Goal: Information Seeking & Learning: Compare options

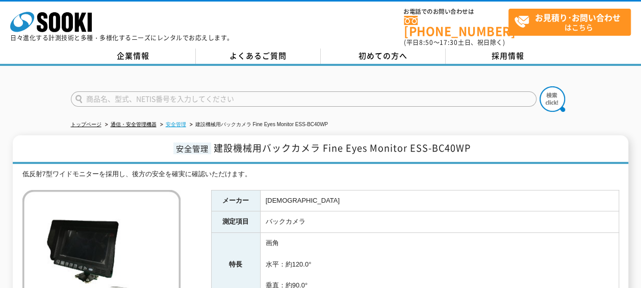
click at [169, 121] on link "安全管理" at bounding box center [176, 124] width 20 height 6
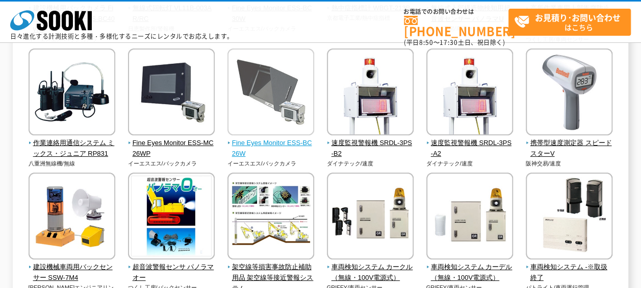
scroll to position [1869, 0]
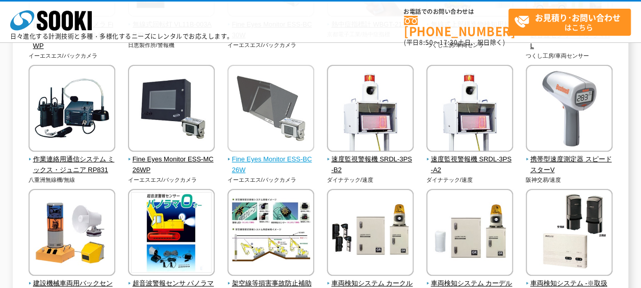
click at [259, 165] on span "Fine Eyes Monitor ESS-BC26W" at bounding box center [270, 164] width 87 height 21
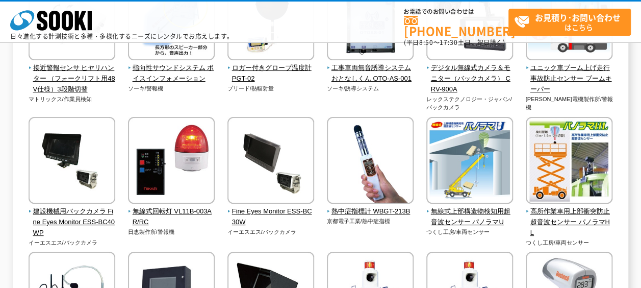
scroll to position [1733, 0]
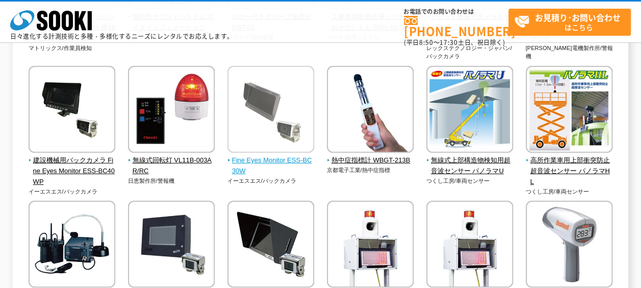
click at [278, 162] on span "Fine Eyes Monitor ESS-BC30W" at bounding box center [270, 165] width 87 height 21
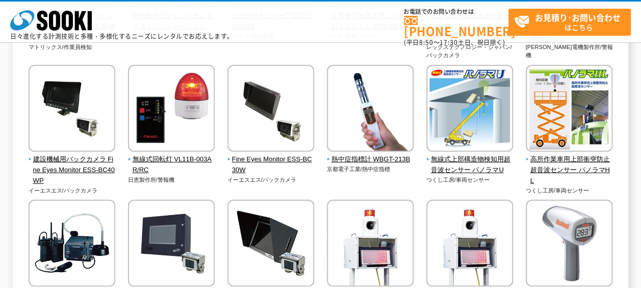
scroll to position [1682, 0]
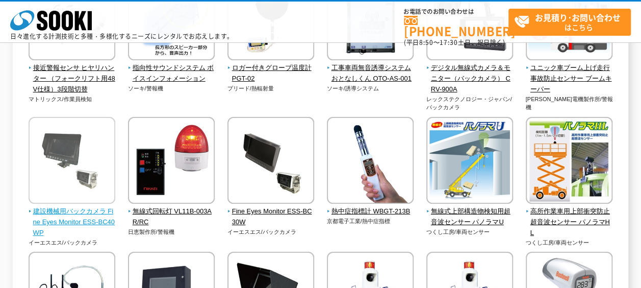
click at [66, 218] on span "建設機械用バックカメラ Fine Eyes Monitor ESS-BC40WP" at bounding box center [72, 222] width 87 height 32
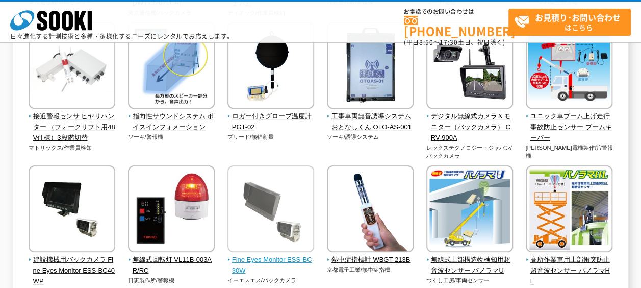
scroll to position [1581, 0]
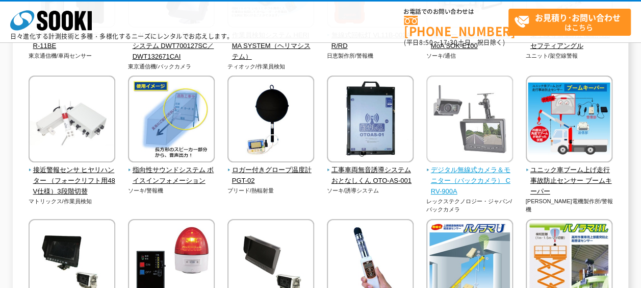
click at [483, 179] on span "デジタル無線式カメラ＆モニター（バックカメラ） CRV-900A" at bounding box center [469, 181] width 87 height 32
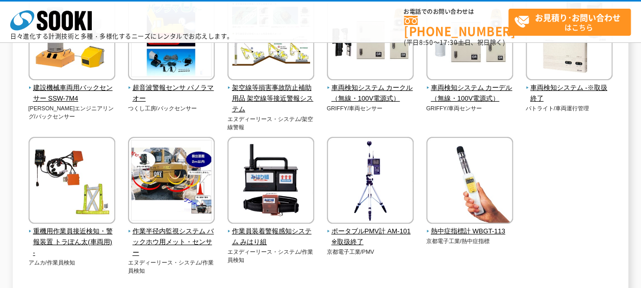
scroll to position [2020, 0]
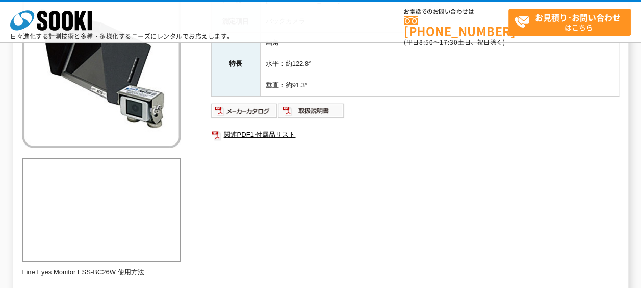
scroll to position [51, 0]
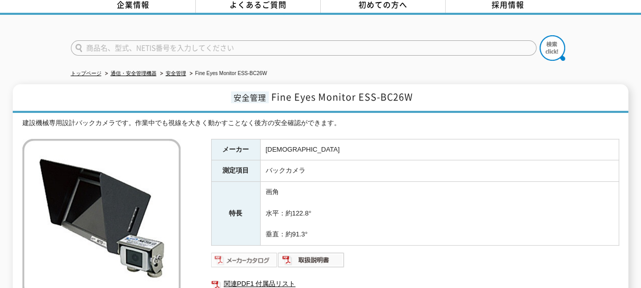
click at [248, 259] on img at bounding box center [244, 259] width 67 height 16
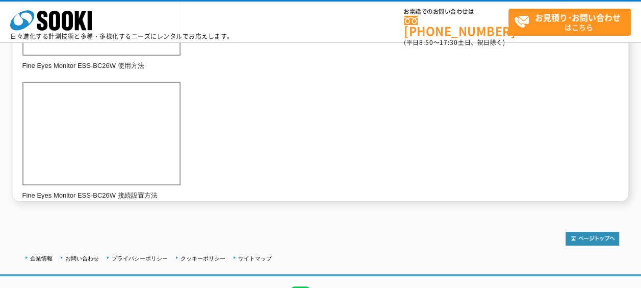
scroll to position [417, 0]
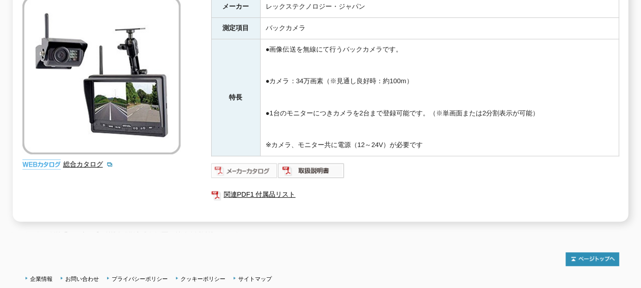
click at [245, 164] on img at bounding box center [244, 170] width 67 height 16
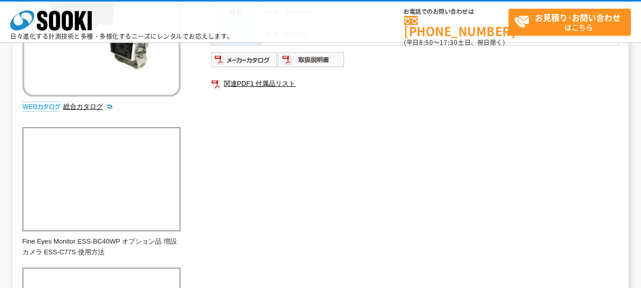
scroll to position [408, 0]
